Goal: Task Accomplishment & Management: Use online tool/utility

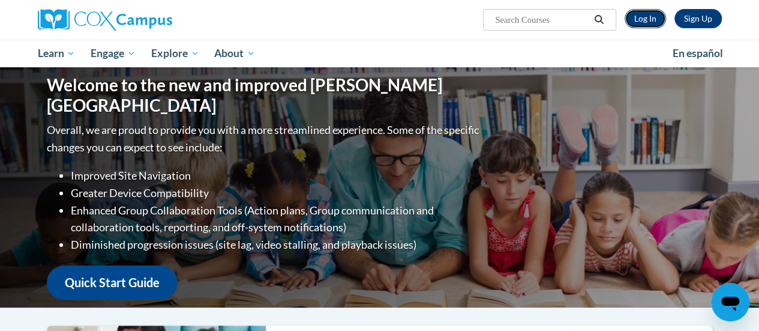
click at [653, 13] on link "Log In" at bounding box center [645, 18] width 41 height 19
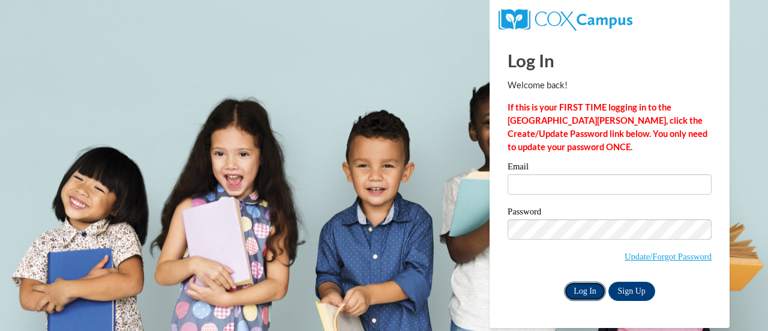
click at [589, 297] on input "Log In" at bounding box center [585, 290] width 42 height 19
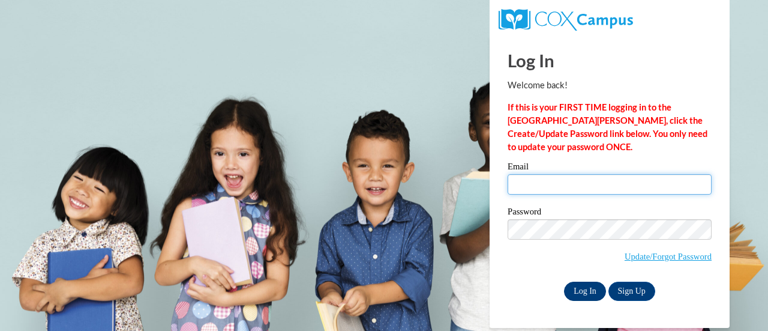
type input "vanblis@sdmfschools.org"
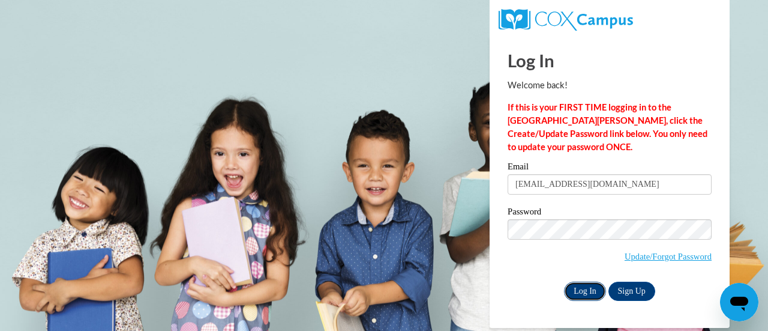
click at [583, 295] on input "Log In" at bounding box center [585, 290] width 42 height 19
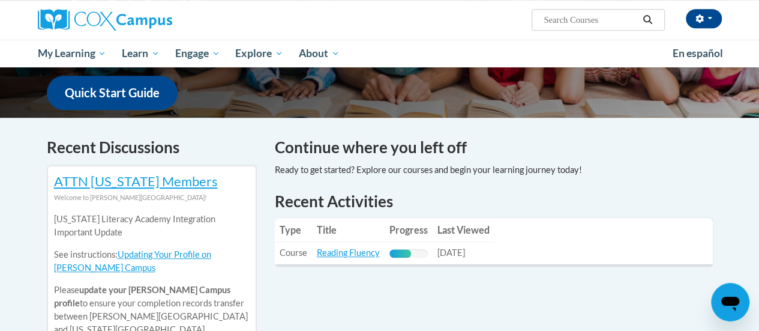
scroll to position [343, 0]
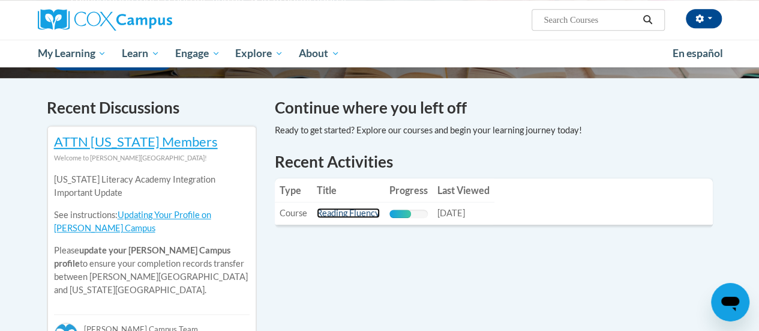
click at [352, 215] on link "Reading Fluency" at bounding box center [348, 213] width 63 height 10
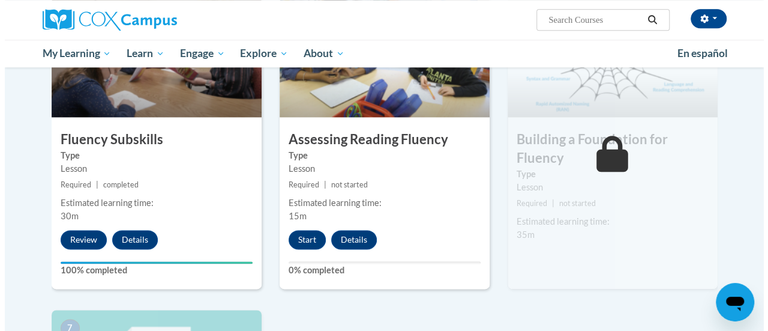
scroll to position [694, 0]
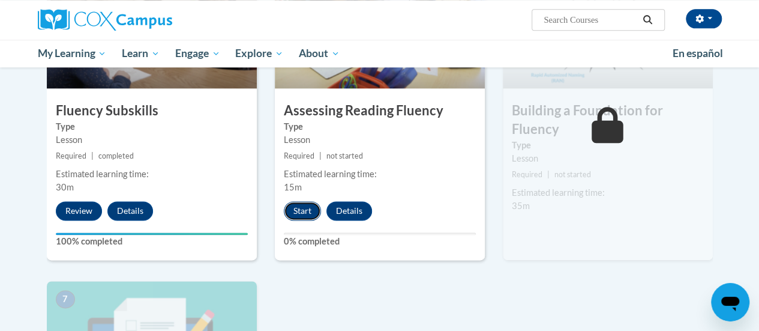
click at [302, 212] on button "Start" at bounding box center [302, 210] width 37 height 19
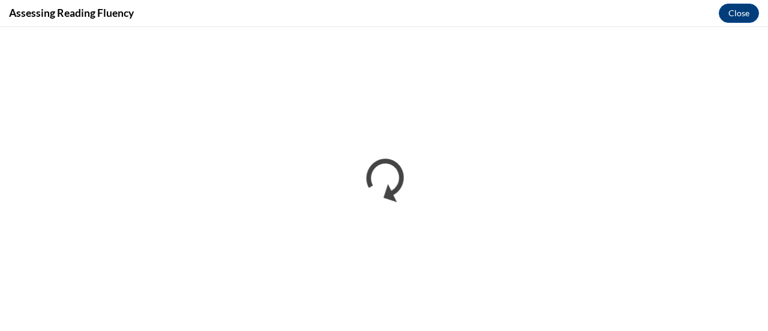
scroll to position [0, 0]
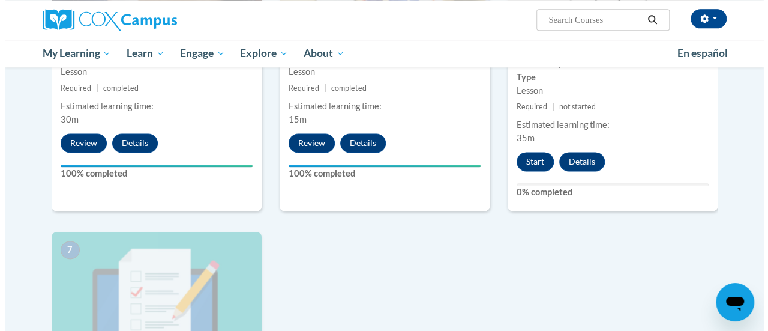
scroll to position [717, 0]
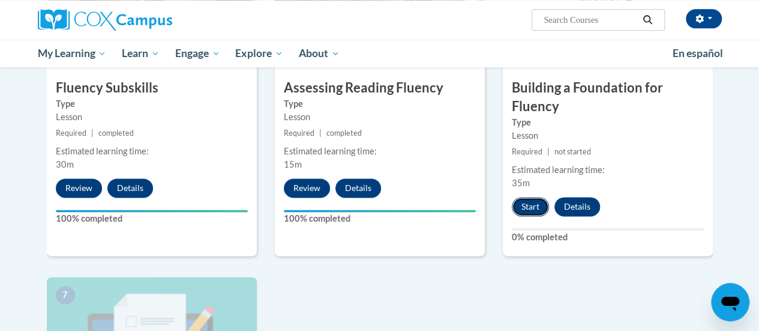
click at [530, 207] on button "Start" at bounding box center [530, 206] width 37 height 19
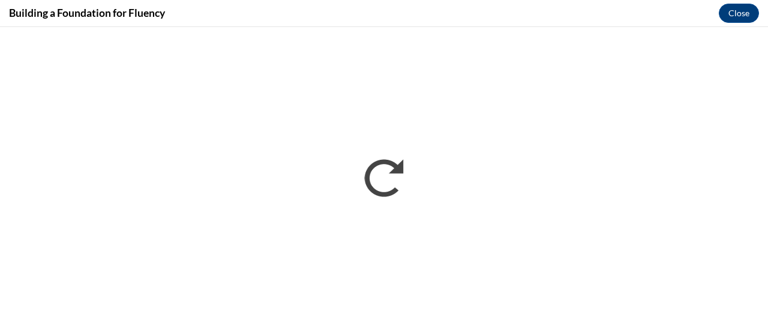
scroll to position [0, 0]
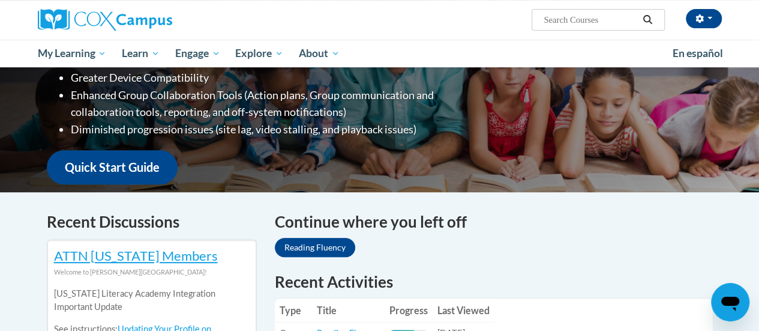
scroll to position [351, 0]
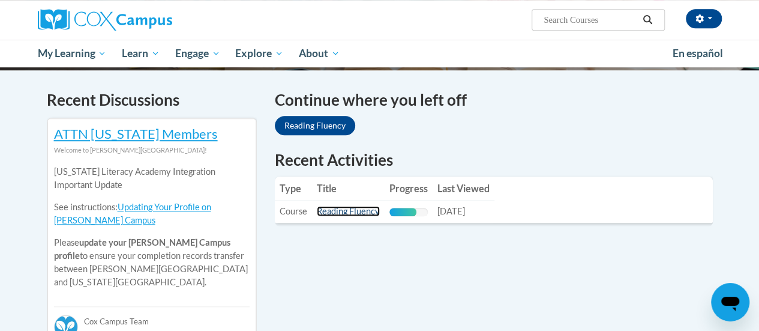
click at [340, 210] on link "Reading Fluency" at bounding box center [348, 211] width 63 height 10
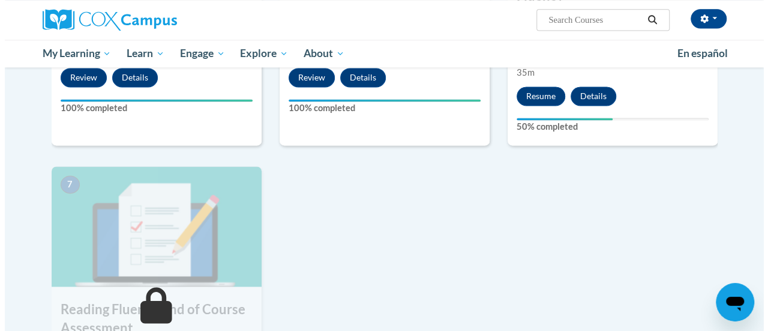
scroll to position [828, 0]
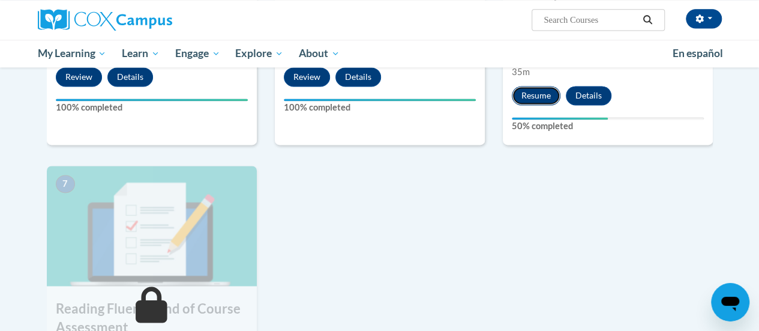
click at [541, 88] on button "Resume" at bounding box center [536, 95] width 49 height 19
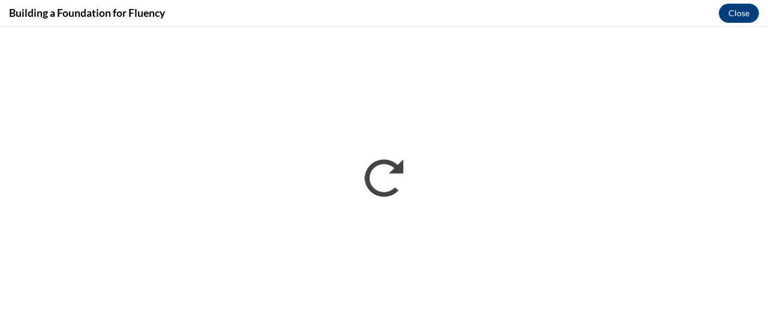
scroll to position [0, 0]
